Goal: Check status: Check status

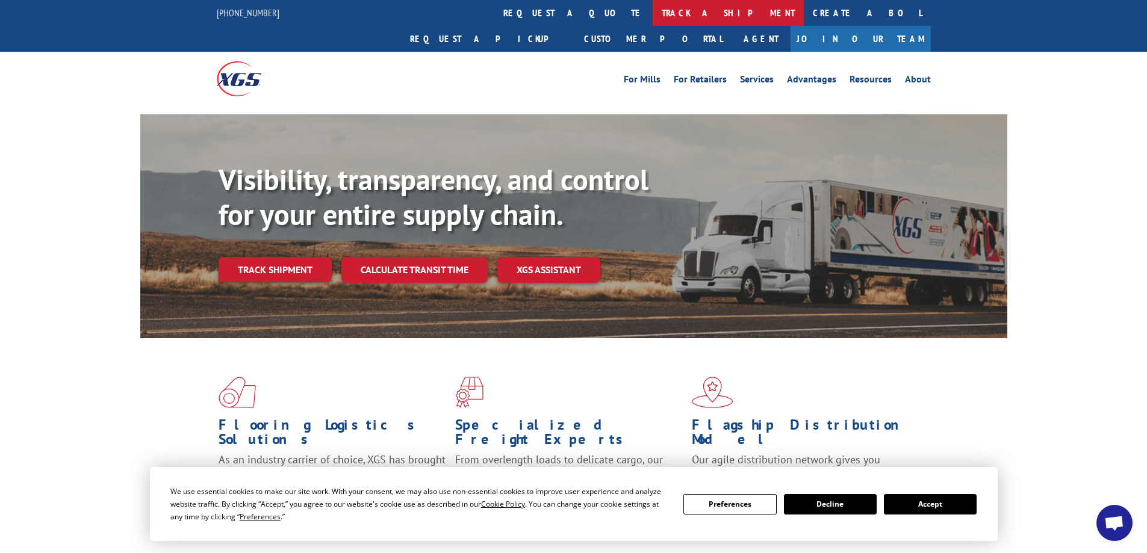
click at [653, 10] on link "track a shipment" at bounding box center [728, 13] width 151 height 26
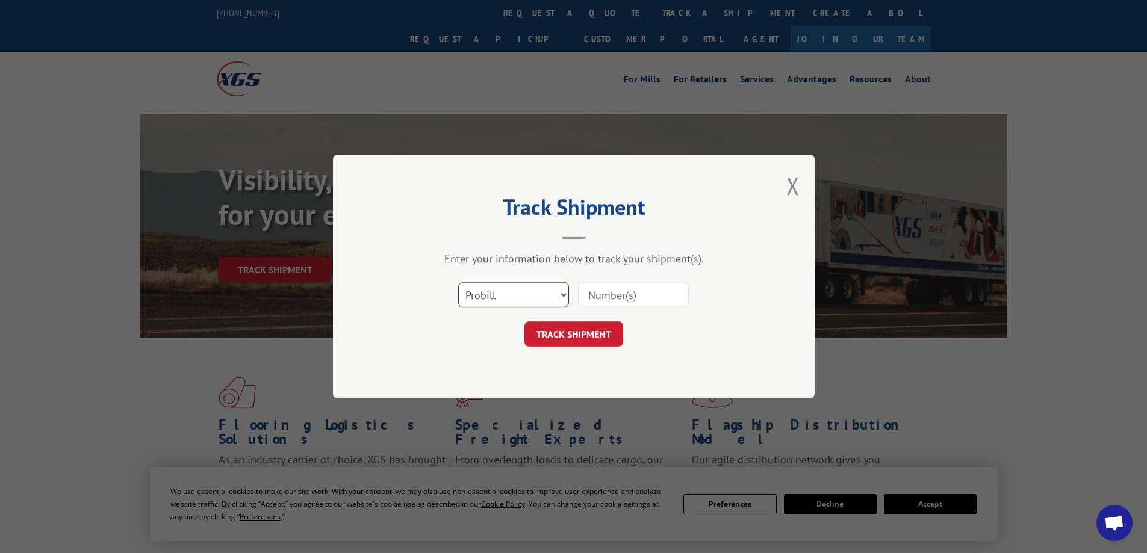
click at [502, 299] on select "Select category... Probill BOL PO" at bounding box center [513, 294] width 111 height 25
select select "bol"
click at [458, 282] on select "Select category... Probill BOL PO" at bounding box center [513, 294] width 111 height 25
click at [635, 300] on input at bounding box center [633, 294] width 111 height 25
paste input "17633923"
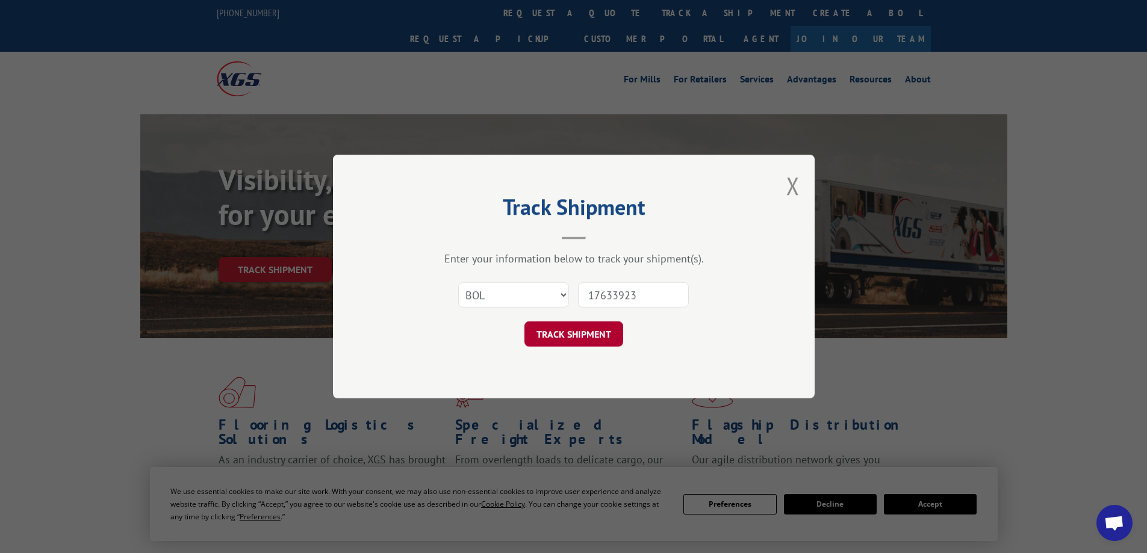
type input "17633923"
click at [594, 325] on button "TRACK SHIPMENT" at bounding box center [573, 334] width 99 height 25
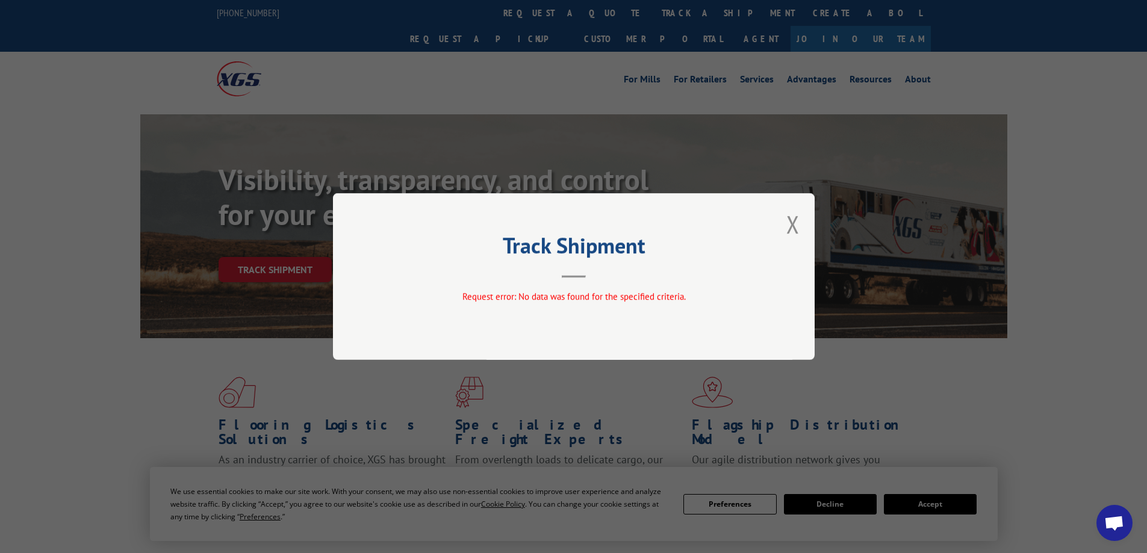
drag, startPoint x: 787, startPoint y: 219, endPoint x: 762, endPoint y: 150, distance: 73.5
click at [786, 219] on button "Close modal" at bounding box center [792, 224] width 13 height 32
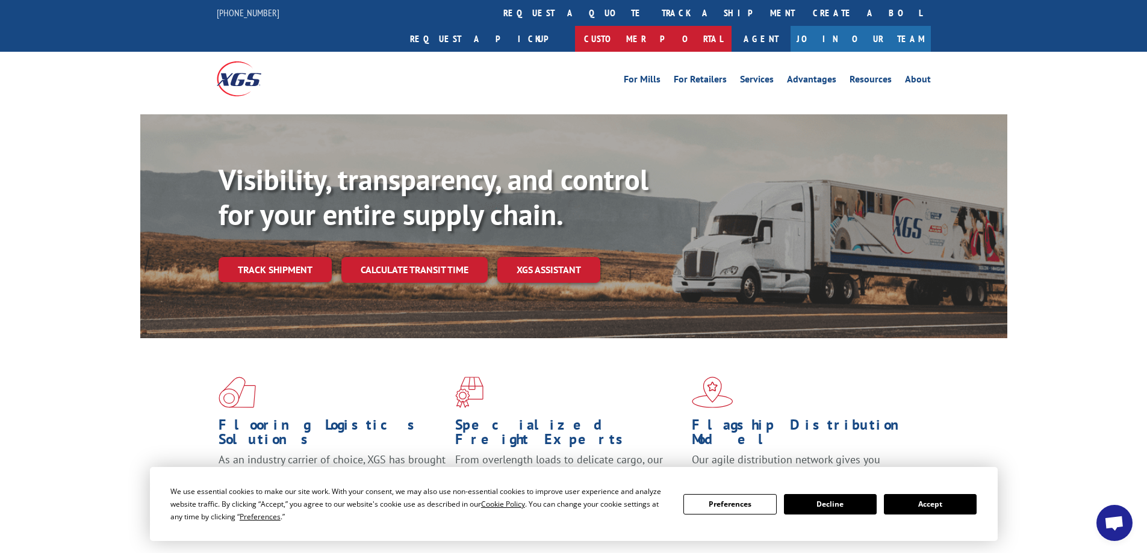
click at [732, 26] on link "Customer Portal" at bounding box center [653, 39] width 157 height 26
